Goal: Task Accomplishment & Management: Manage account settings

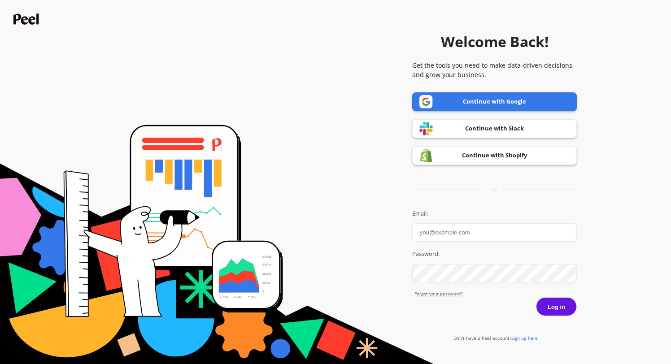
click at [0, 364] on com-1password-button at bounding box center [0, 364] width 0 height 0
click at [518, 102] on link "Continue with Google" at bounding box center [494, 101] width 165 height 19
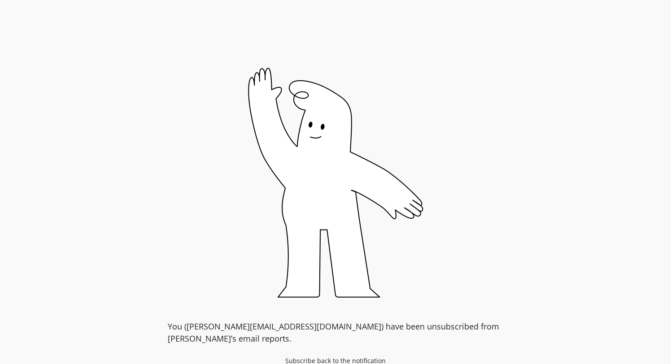
scroll to position [13, 0]
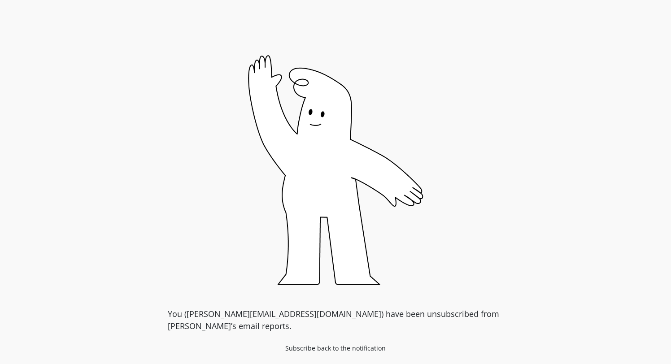
click at [322, 347] on link "Subscribe back to the notification" at bounding box center [335, 348] width 109 height 14
